Goal: Task Accomplishment & Management: Complete application form

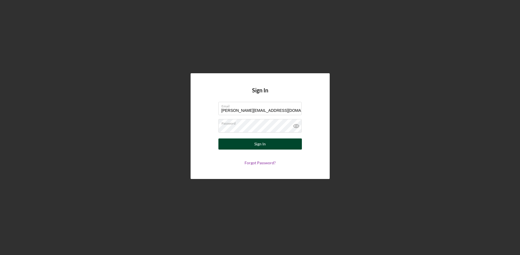
type input "[PERSON_NAME][EMAIL_ADDRESS][DOMAIN_NAME]"
click at [255, 145] on div "Sign In" at bounding box center [259, 144] width 11 height 11
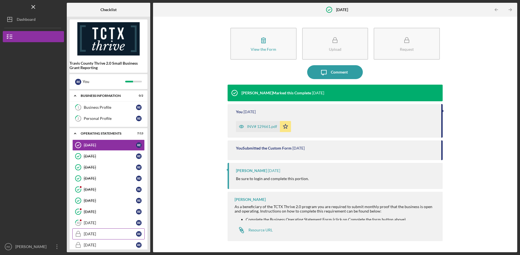
click at [99, 233] on div "[DATE]" at bounding box center [110, 234] width 52 height 4
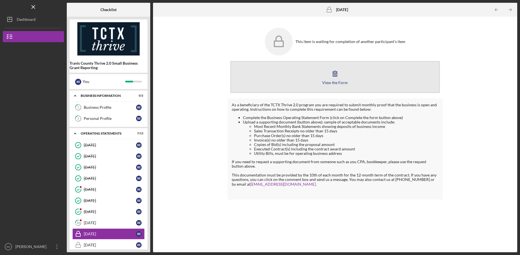
click at [338, 78] on icon "button" at bounding box center [335, 74] width 14 height 14
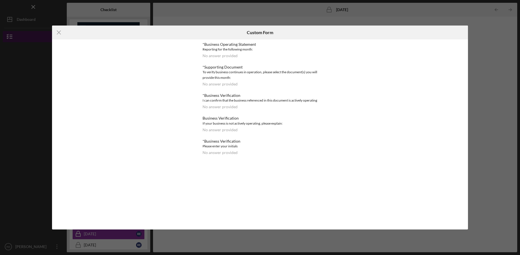
click at [61, 32] on icon "Icon/Menu Close" at bounding box center [59, 33] width 14 height 14
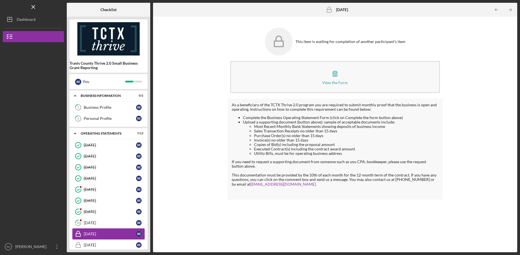
click at [103, 234] on div "[DATE]" at bounding box center [110, 234] width 52 height 4
click at [140, 233] on div "R E" at bounding box center [139, 235] width 6 height 6
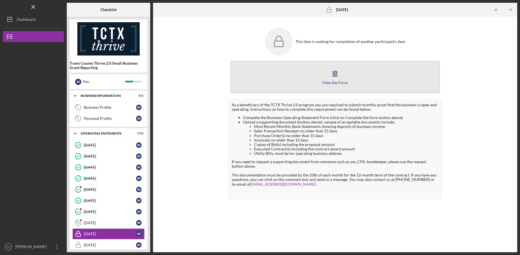
click at [337, 74] on icon "button" at bounding box center [335, 74] width 14 height 14
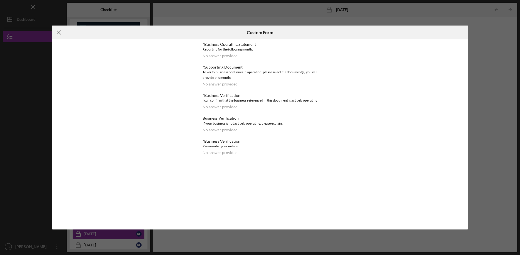
click at [62, 32] on icon "Icon/Menu Close" at bounding box center [59, 33] width 14 height 14
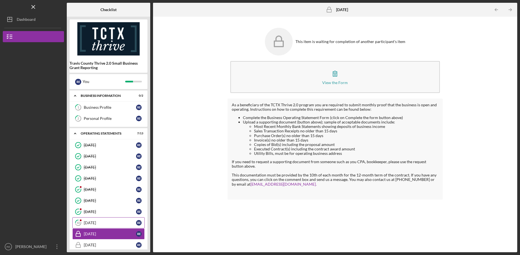
click at [92, 223] on div "[DATE]" at bounding box center [110, 223] width 52 height 4
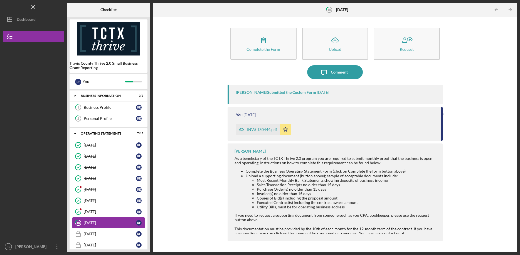
click at [88, 222] on div "[DATE]" at bounding box center [110, 223] width 52 height 4
click at [182, 213] on div "Complete the Form Form Icon/Upload Upload Request Icon/Message Comment [PERSON_…" at bounding box center [335, 134] width 358 height 230
click at [505, 142] on div "Complete the Form Form Icon/Upload Upload Request Icon/Message Comment [PERSON_…" at bounding box center [335, 134] width 358 height 230
click at [98, 232] on link "[DATE] [DATE] R E" at bounding box center [108, 234] width 72 height 11
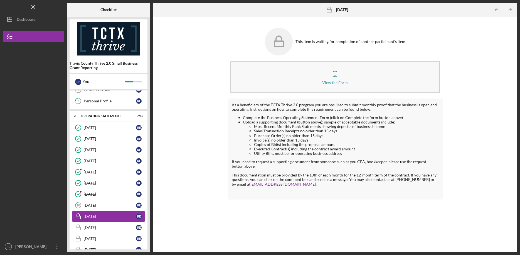
scroll to position [40, 0]
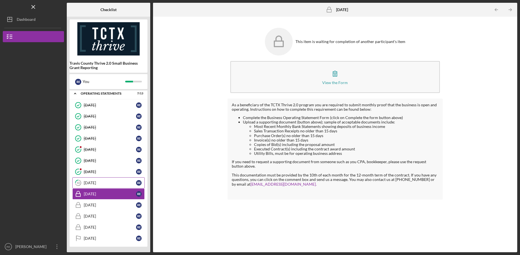
click at [93, 183] on div "[DATE]" at bounding box center [110, 183] width 52 height 4
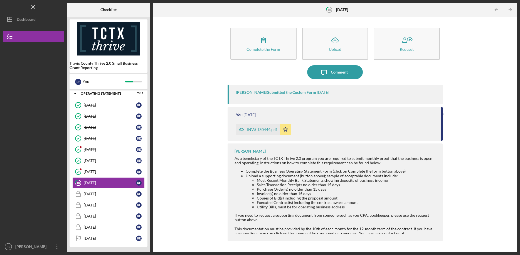
click at [152, 69] on div "Checklist Travis County Thrive 2.0 Small Business Grant Reporting R E You Icon/…" at bounding box center [292, 128] width 450 height 250
